Goal: Communication & Community: Answer question/provide support

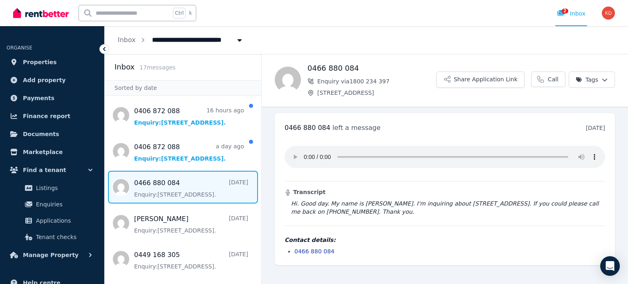
drag, startPoint x: 211, startPoint y: 193, endPoint x: 223, endPoint y: 192, distance: 11.5
click at [212, 193] on span "Message list" at bounding box center [183, 187] width 157 height 33
click at [178, 182] on span "Message list" at bounding box center [183, 187] width 157 height 33
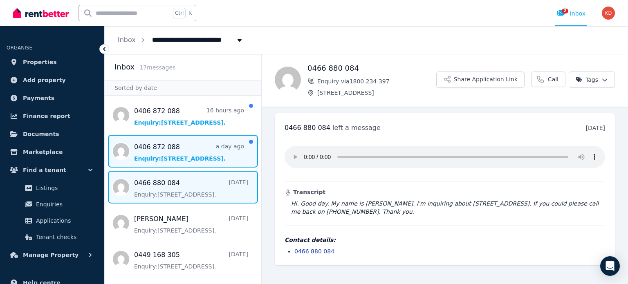
click at [182, 152] on span "Message list" at bounding box center [183, 151] width 157 height 33
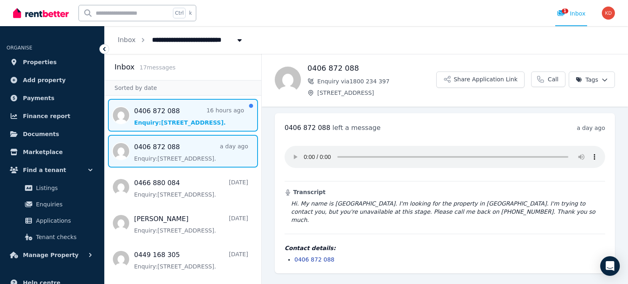
click at [201, 122] on span "Message list" at bounding box center [183, 115] width 157 height 33
